Goal: Find contact information: Find contact information

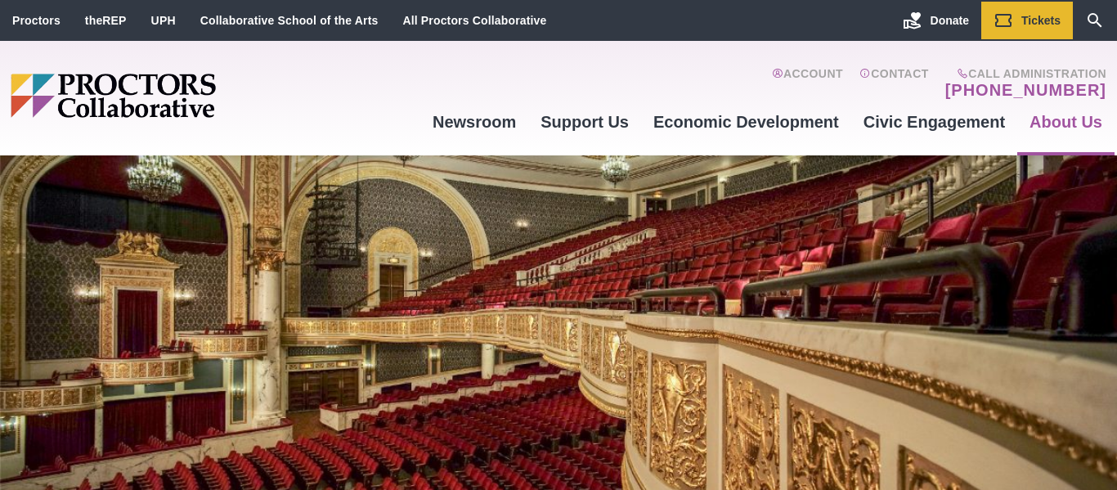
scroll to position [5, 0]
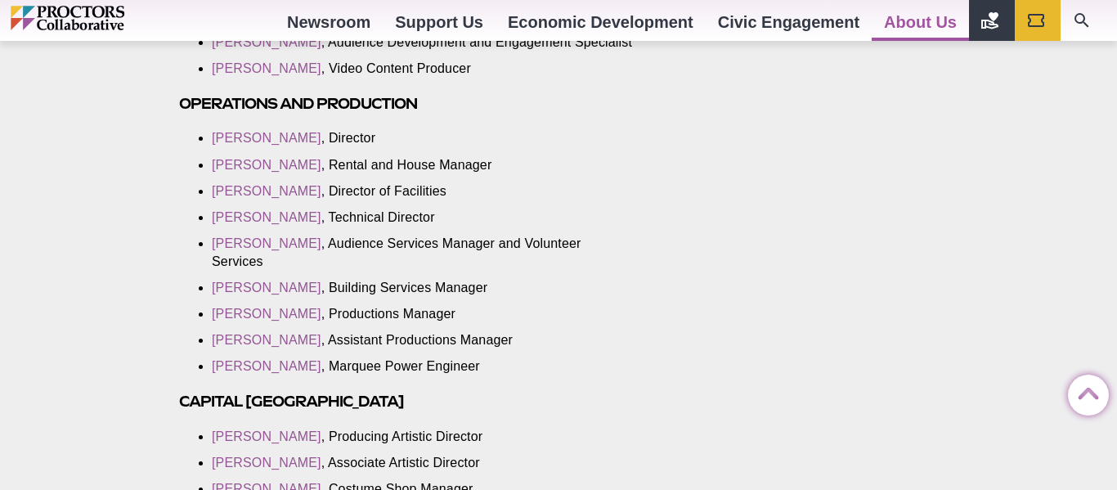
scroll to position [2488, 0]
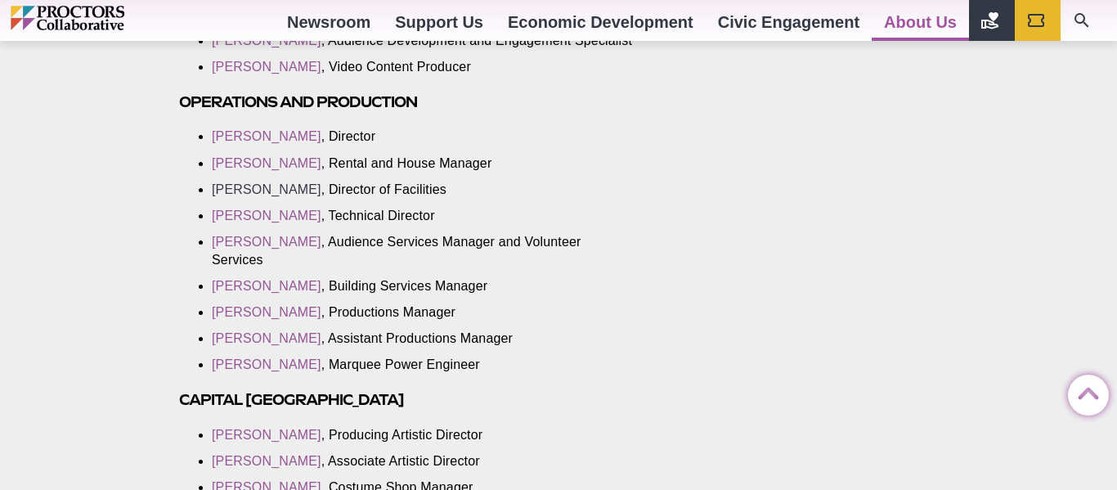
click at [290, 196] on link "[PERSON_NAME]" at bounding box center [267, 189] width 110 height 14
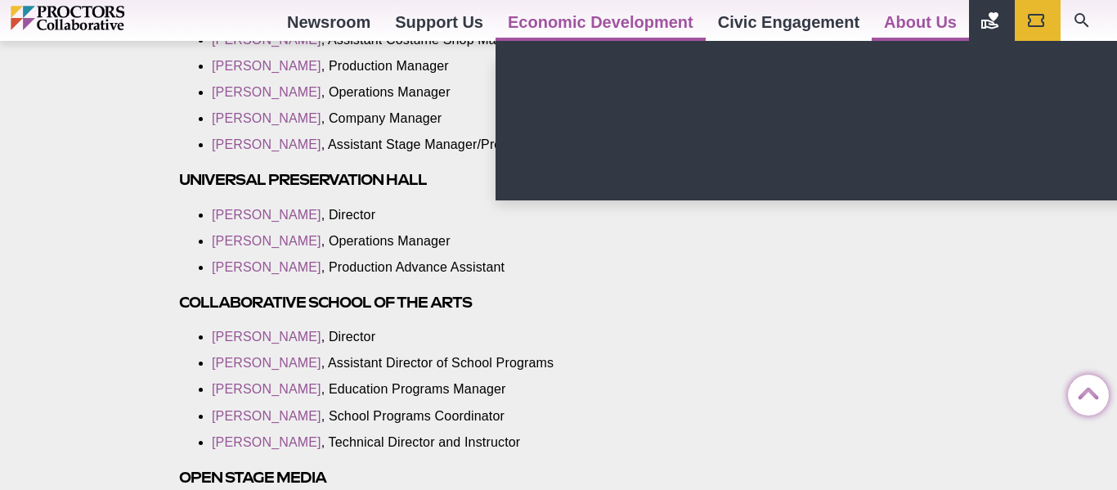
scroll to position [2937, 0]
